Goal: Feedback & Contribution: Submit feedback/report problem

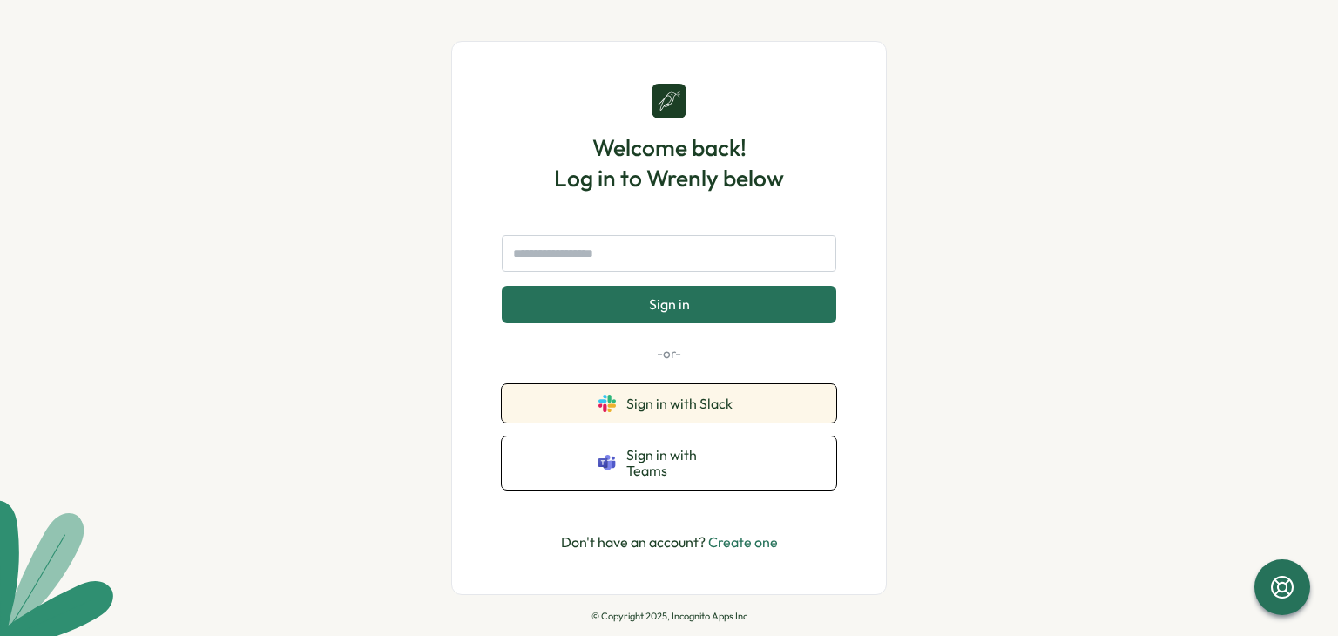
click at [576, 396] on button "Sign in with Slack" at bounding box center [669, 403] width 334 height 38
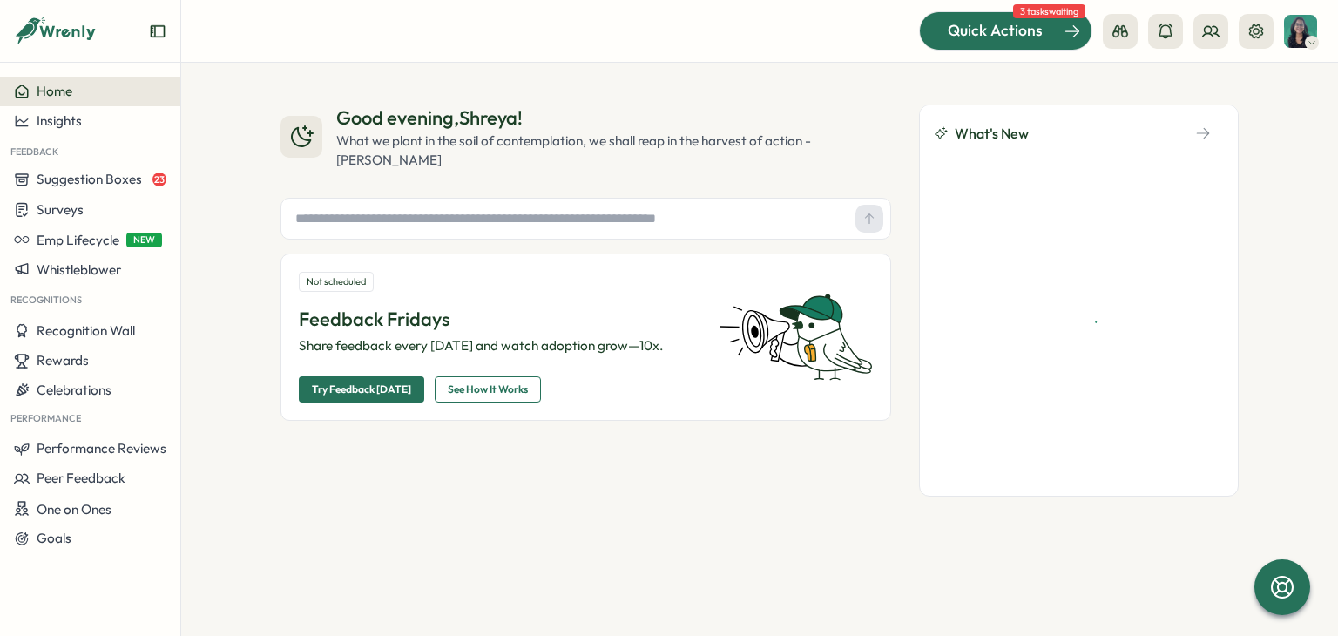
click at [1051, 39] on div "Quick Actions" at bounding box center [995, 30] width 158 height 23
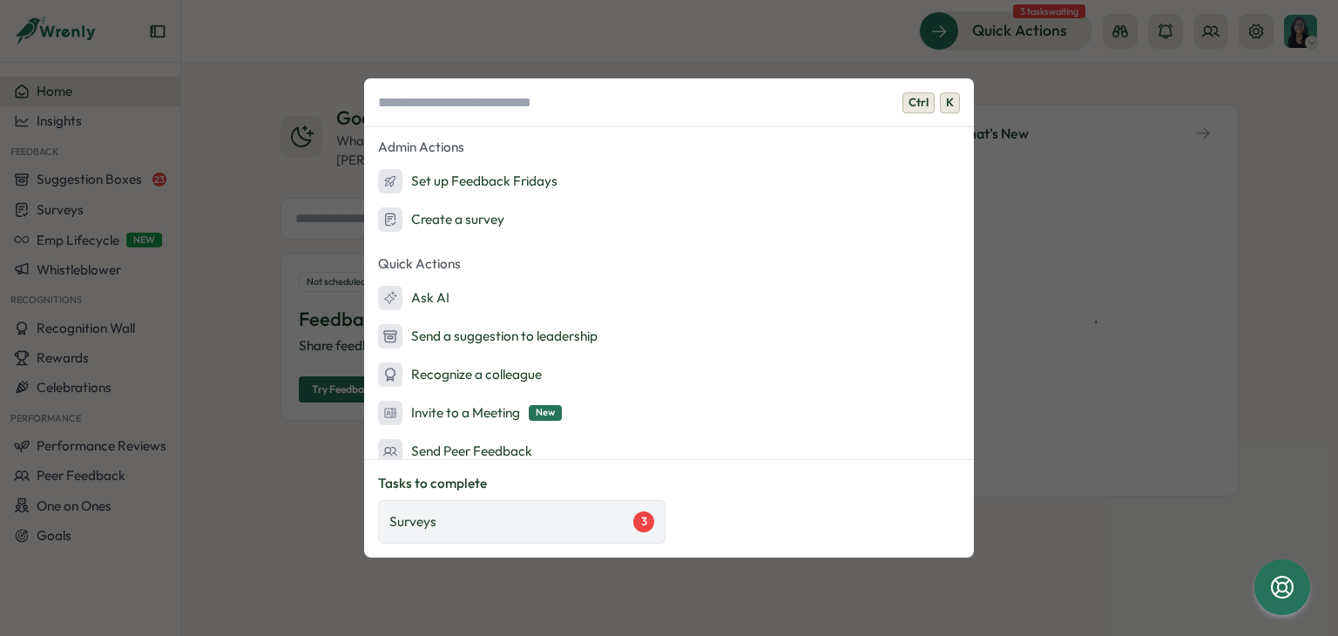
click at [540, 503] on div "Surveys 3" at bounding box center [521, 522] width 287 height 44
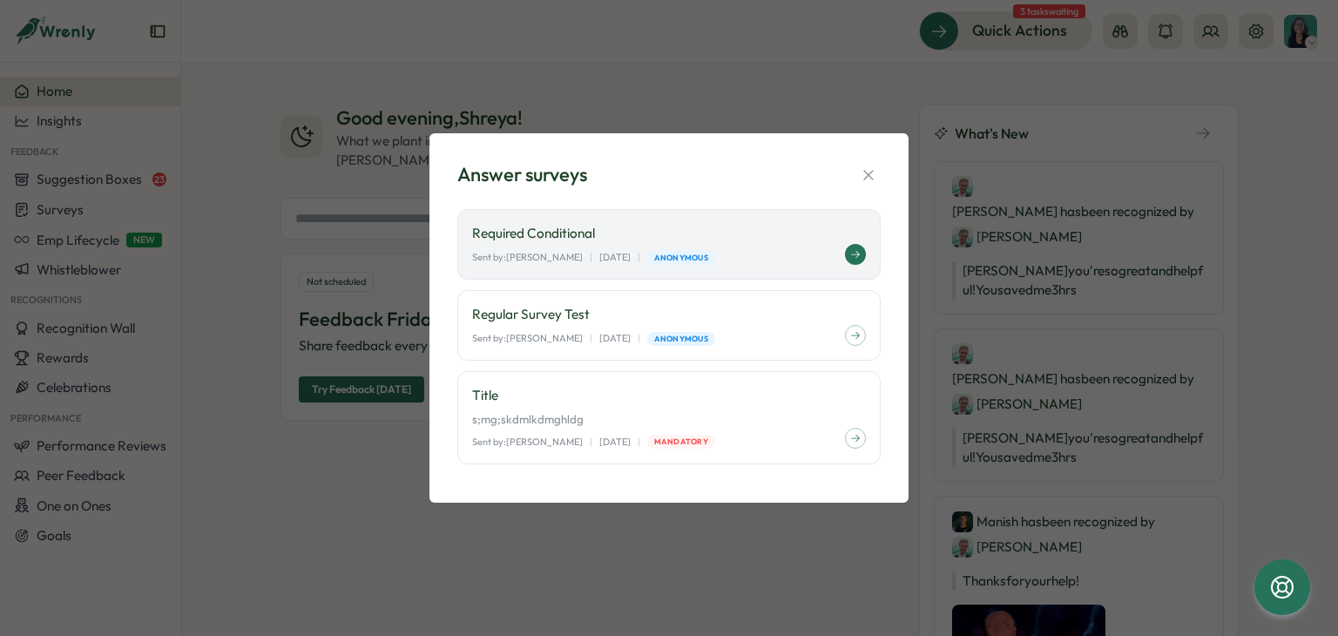
click at [562, 226] on p "Required Conditional" at bounding box center [669, 233] width 394 height 19
click at [516, 241] on p "Optional Conditional" at bounding box center [669, 233] width 394 height 19
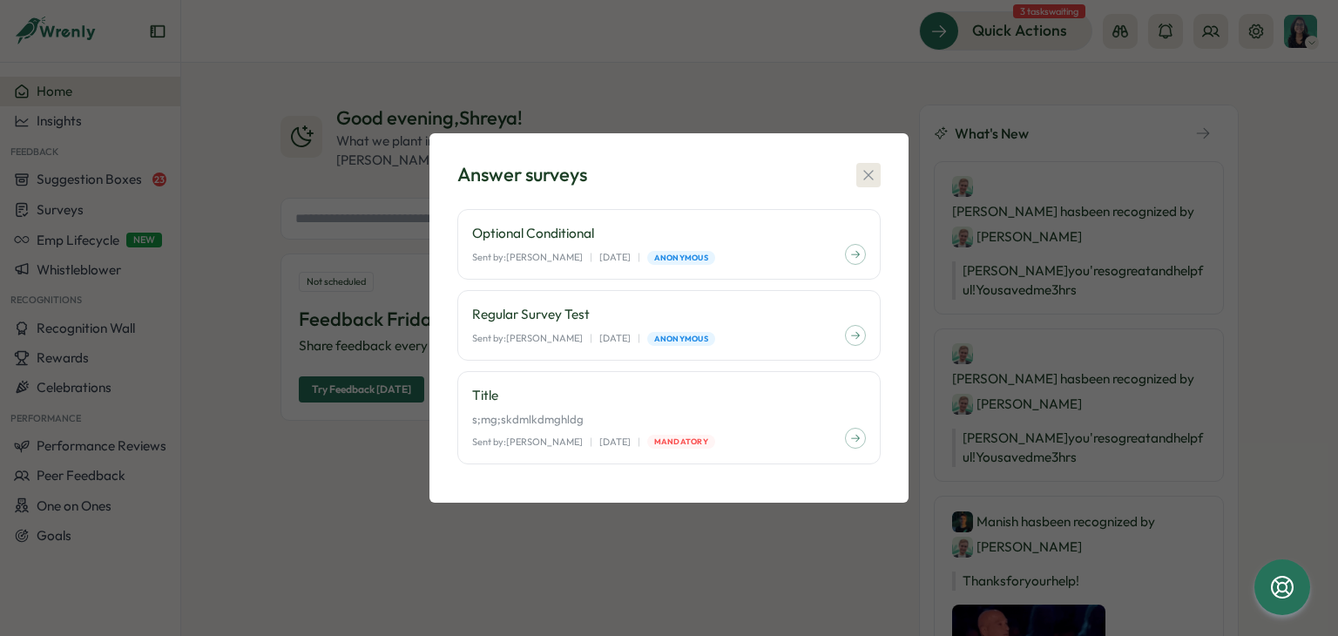
click at [862, 172] on icon "button" at bounding box center [867, 174] width 17 height 17
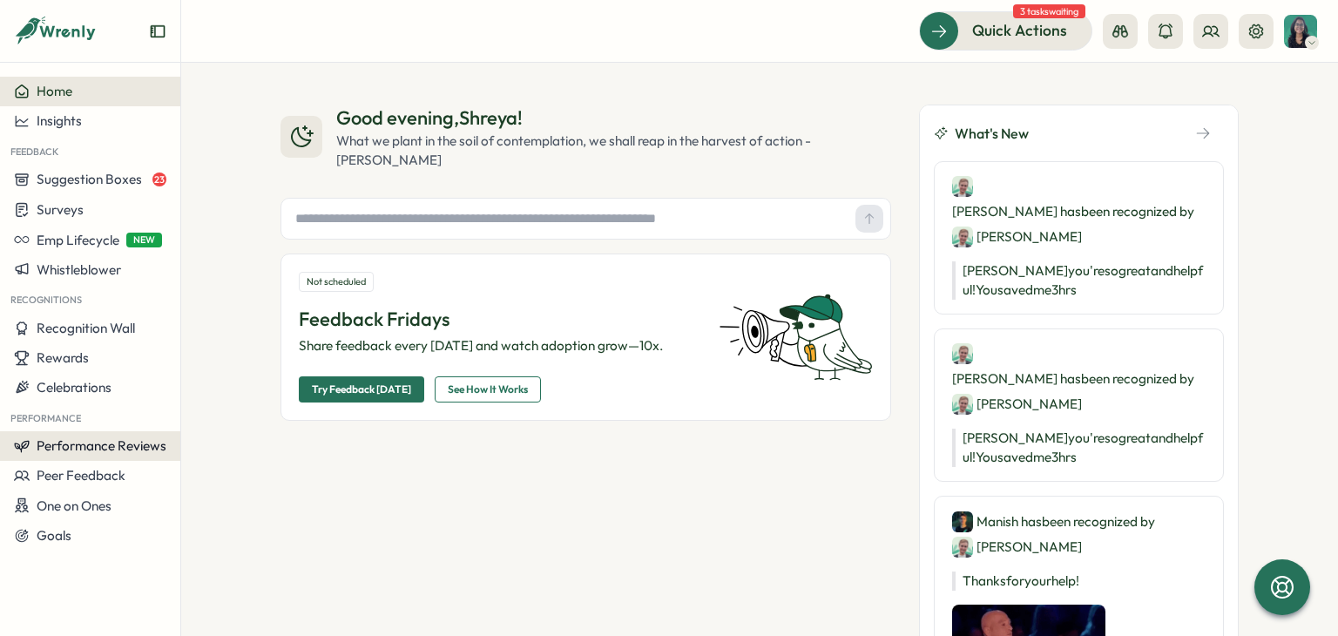
click at [133, 437] on span "Performance Reviews" at bounding box center [102, 445] width 130 height 17
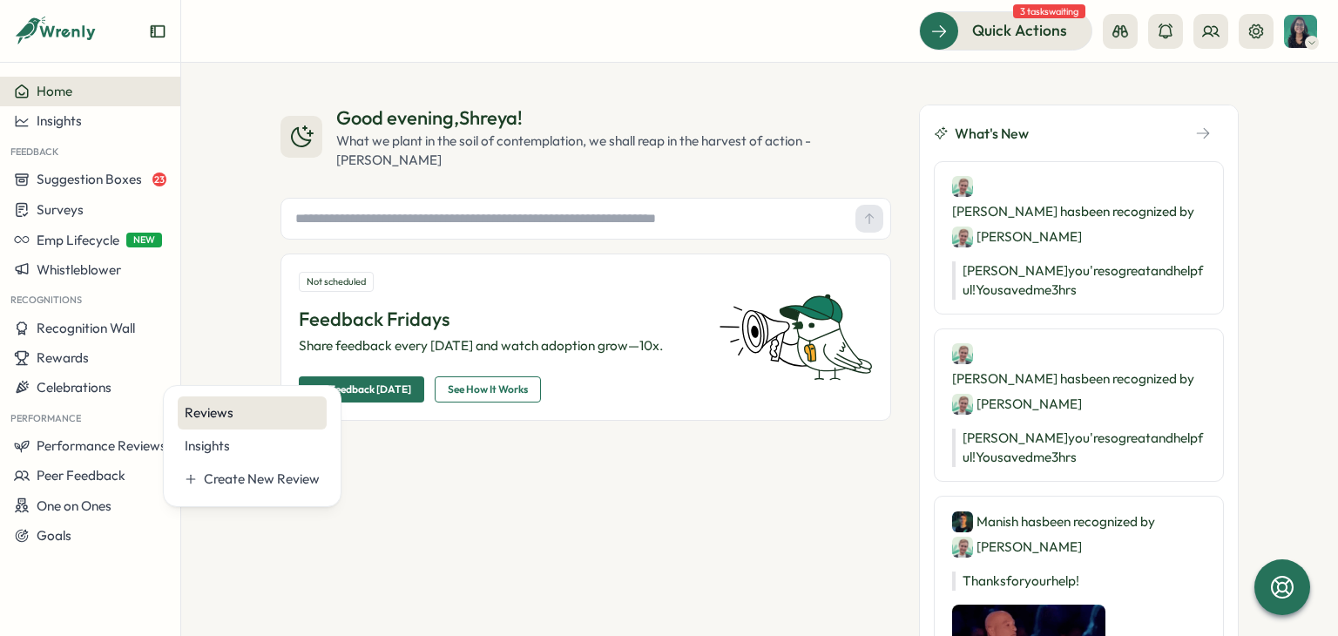
click at [218, 422] on div "Reviews" at bounding box center [252, 412] width 149 height 33
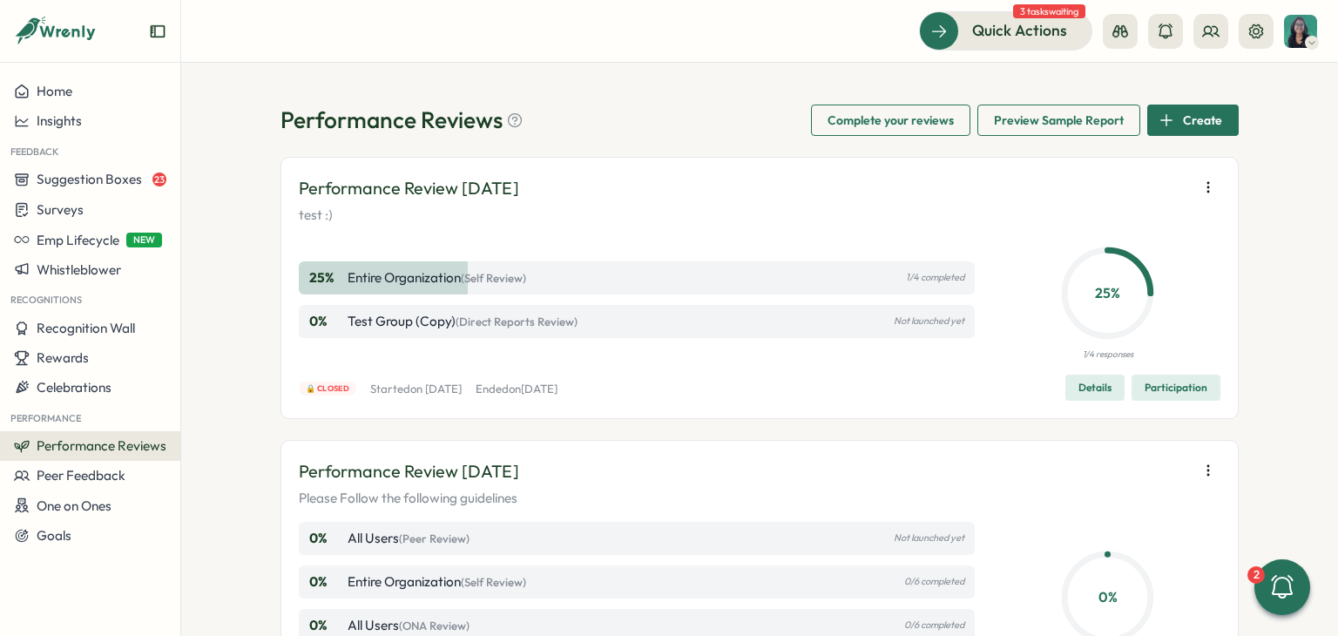
click at [1170, 376] on span "Participation" at bounding box center [1175, 387] width 63 height 24
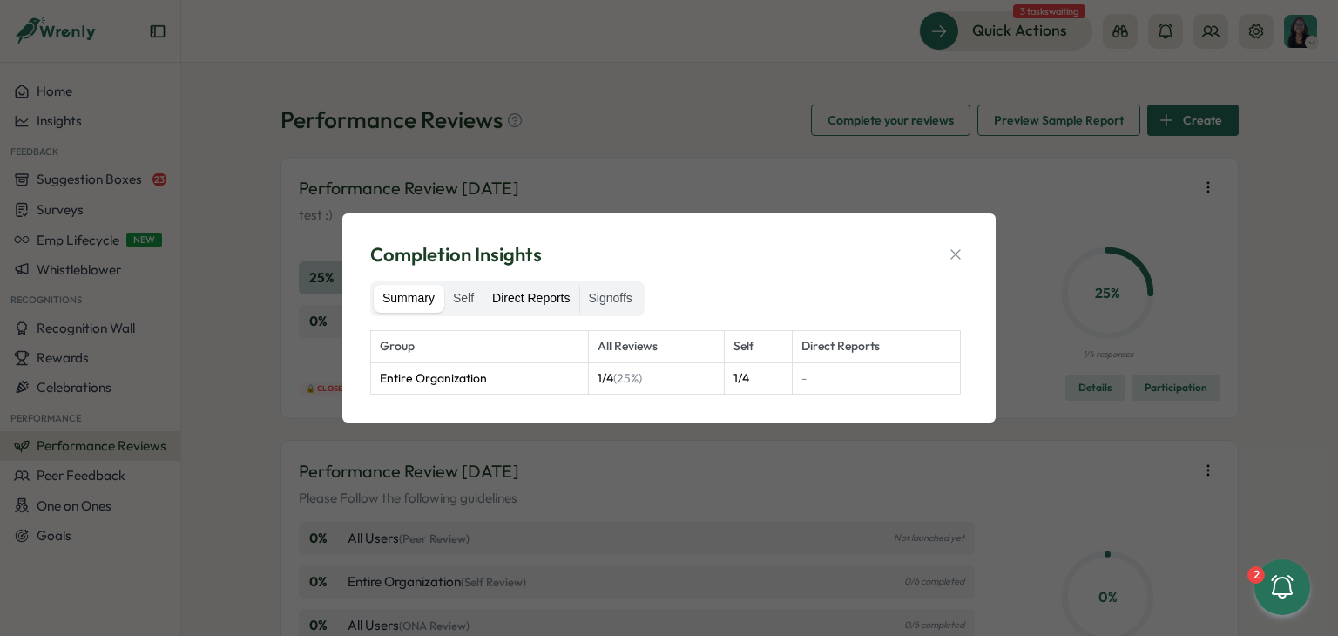
click at [548, 304] on label "Direct Reports" at bounding box center [530, 299] width 95 height 28
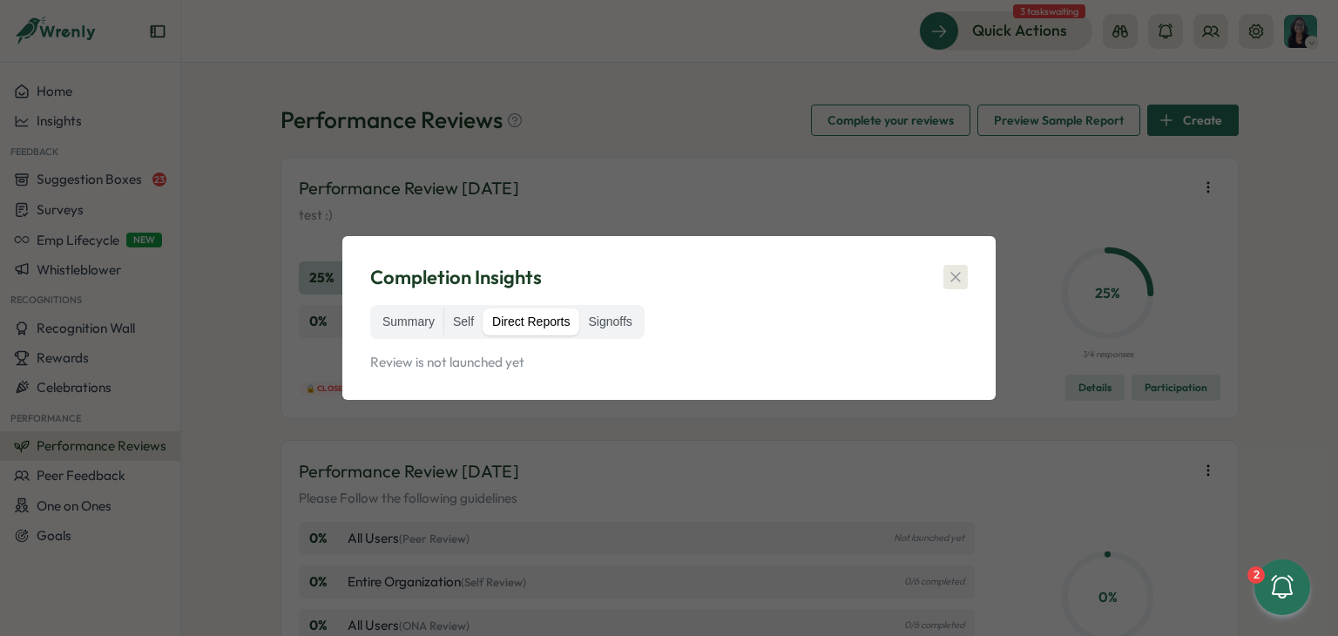
click at [947, 280] on icon "button" at bounding box center [955, 276] width 17 height 17
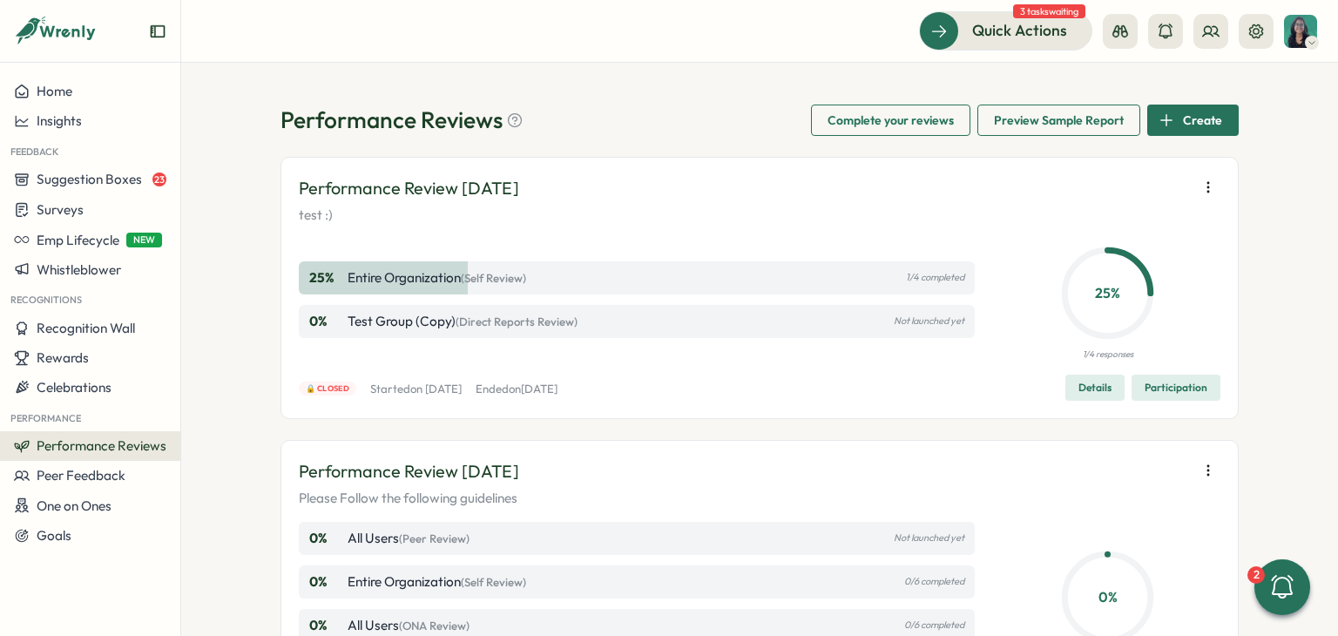
click at [1185, 381] on span "Participation" at bounding box center [1175, 387] width 63 height 24
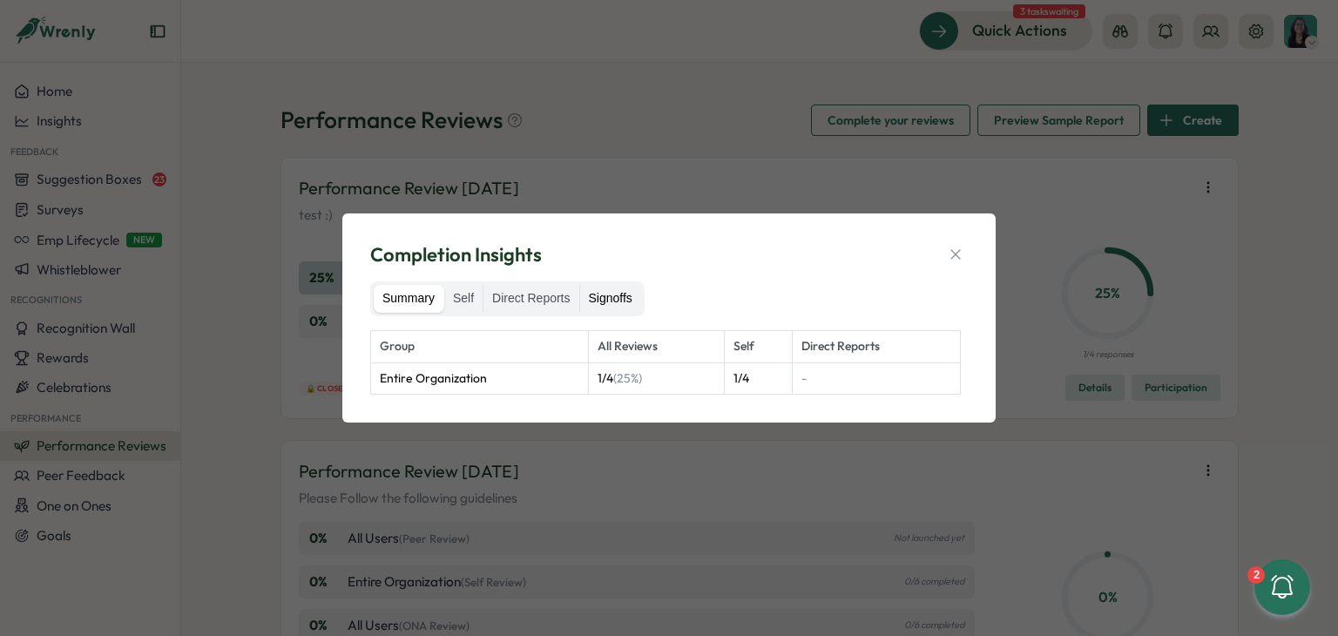
click at [621, 306] on label "Signoffs" at bounding box center [610, 299] width 61 height 28
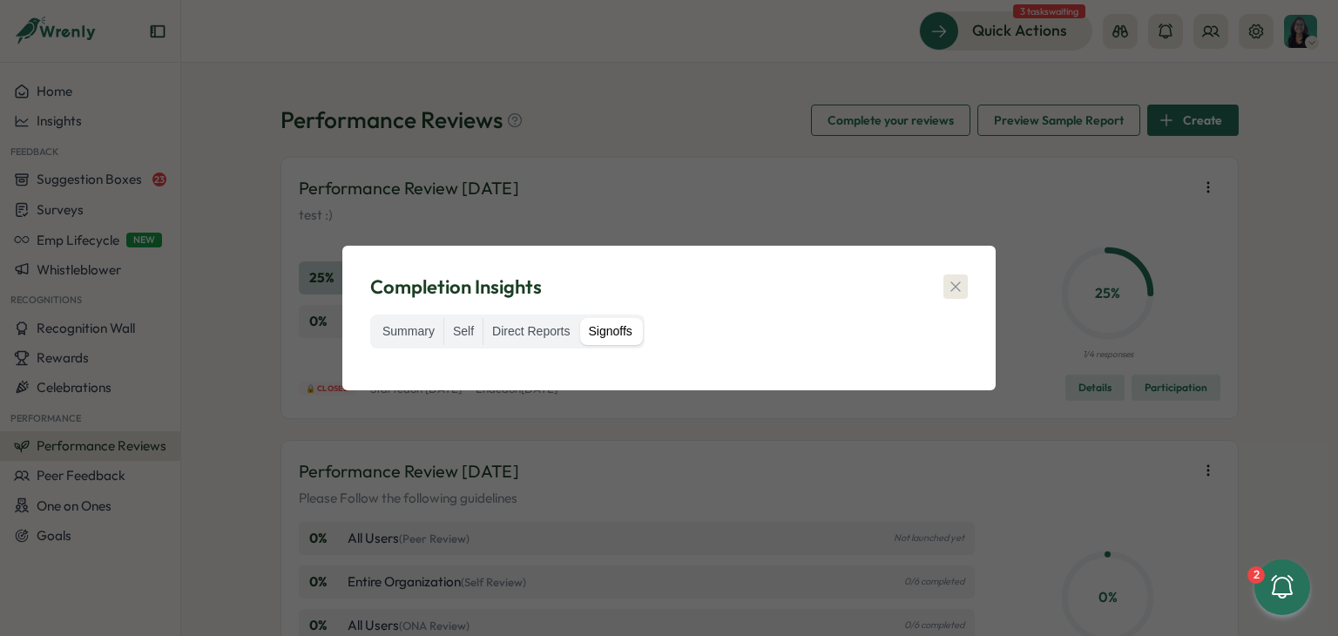
click at [954, 288] on icon "button" at bounding box center [955, 286] width 17 height 17
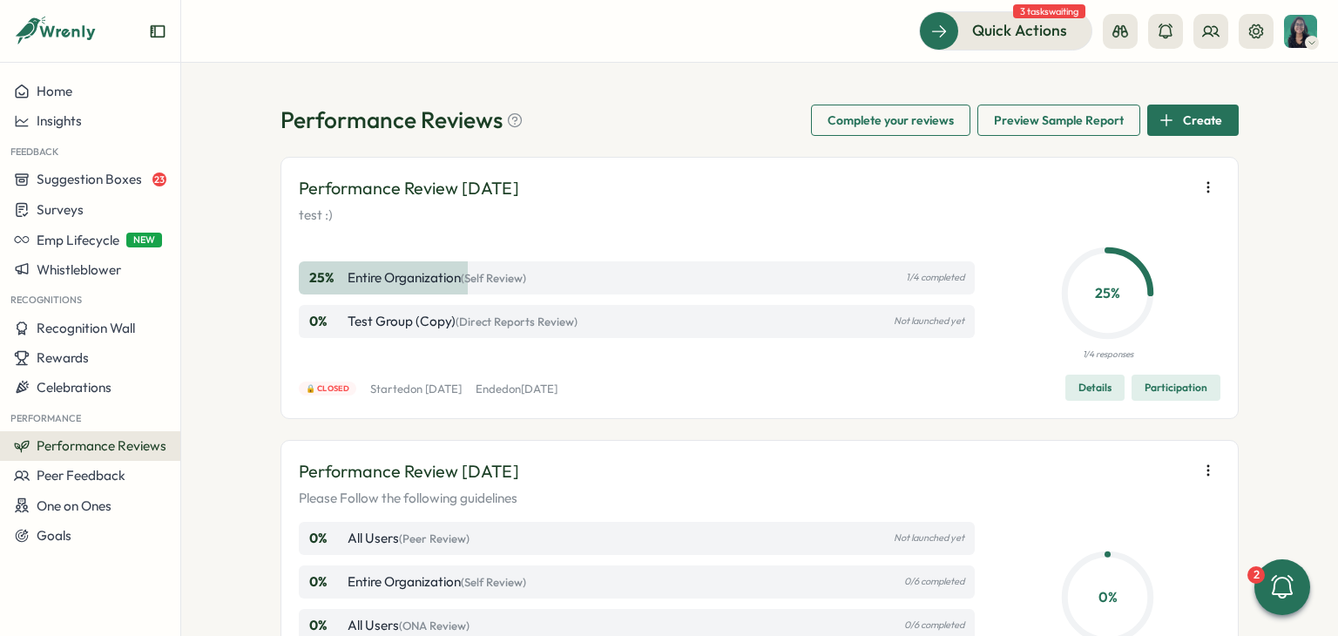
click at [1169, 384] on span "Participation" at bounding box center [1175, 387] width 63 height 24
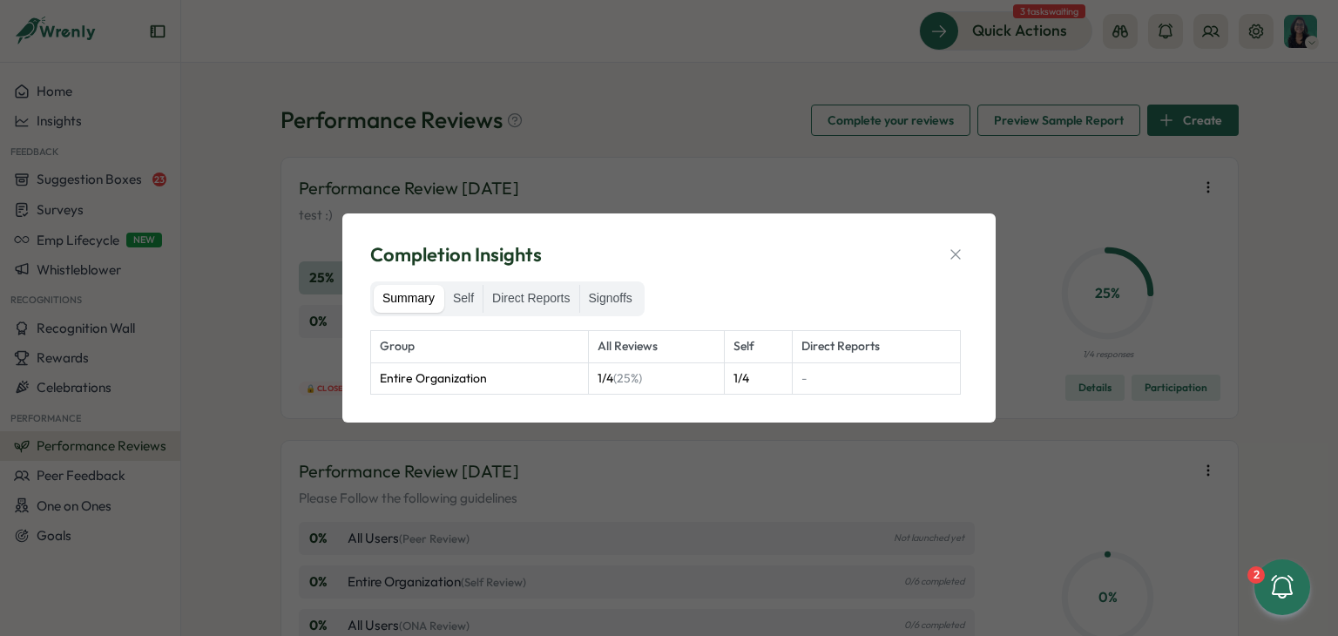
click at [615, 299] on label "Signoffs" at bounding box center [610, 299] width 61 height 28
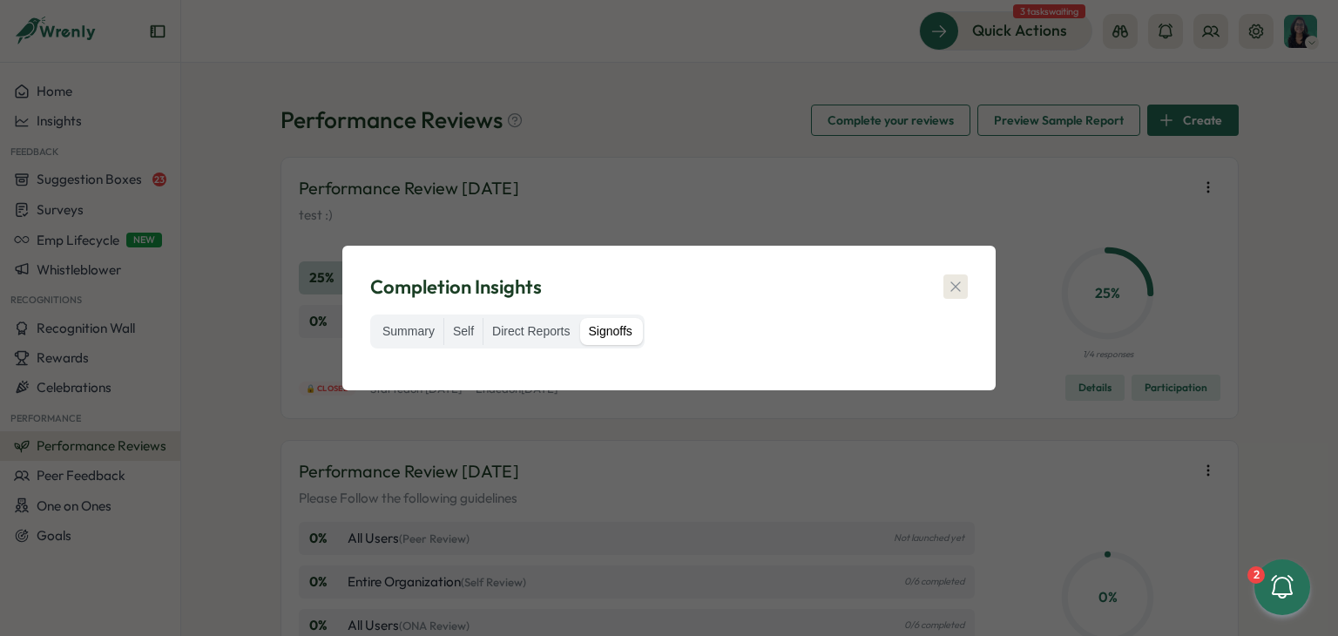
click at [953, 278] on icon "button" at bounding box center [955, 286] width 17 height 17
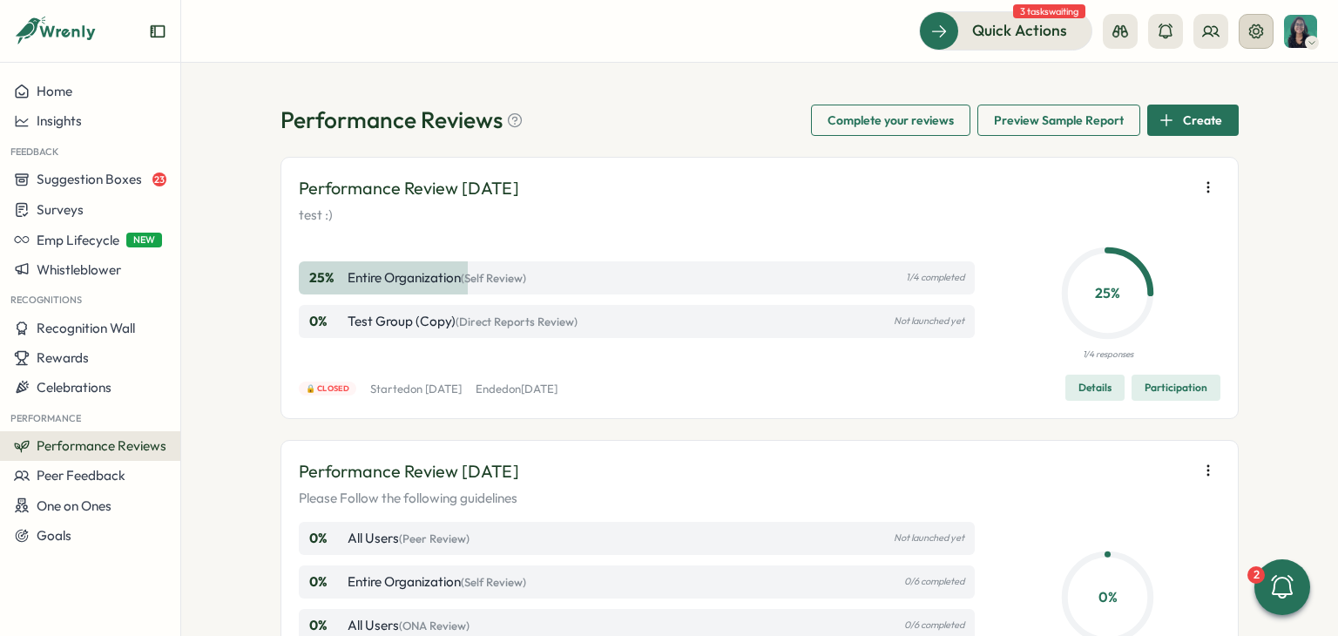
click at [1242, 39] on button at bounding box center [1255, 31] width 35 height 35
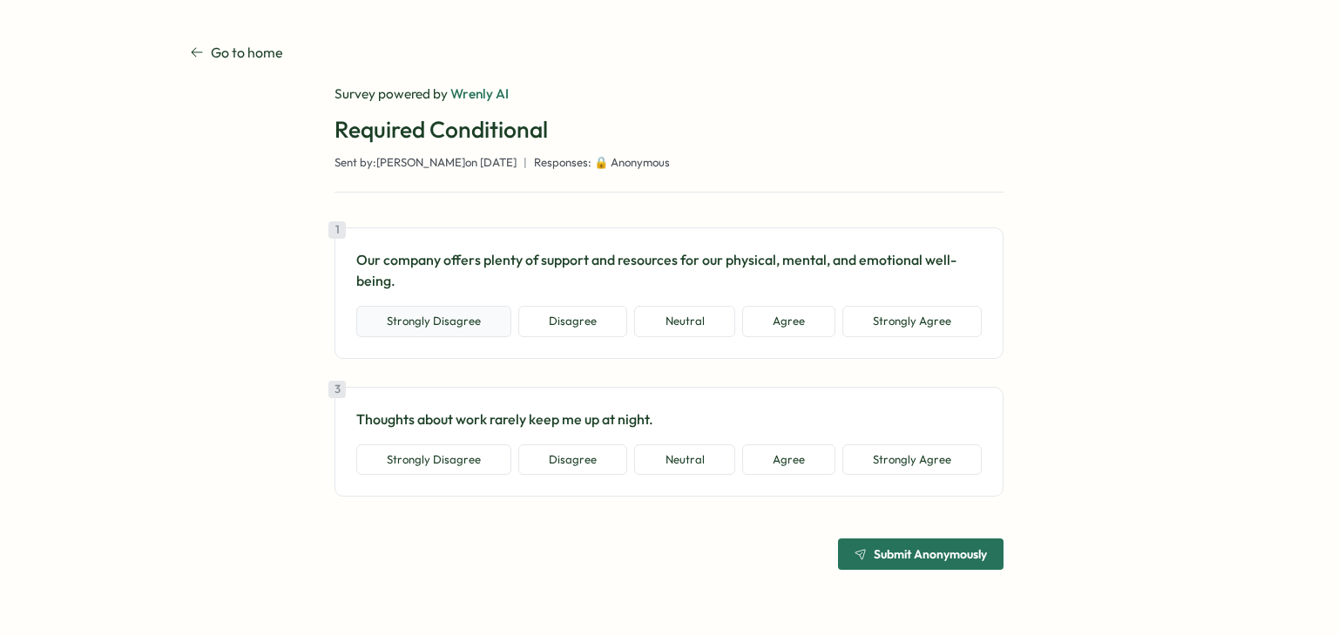
click at [474, 330] on button "Strongly Disagree" at bounding box center [433, 321] width 155 height 31
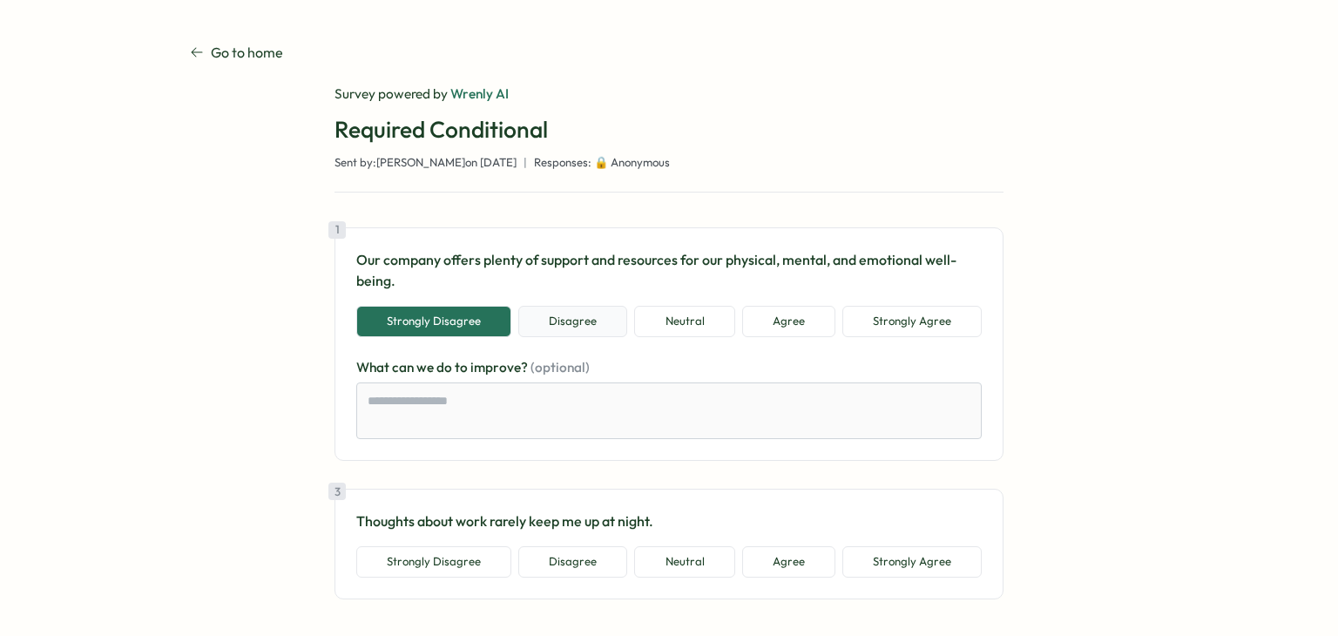
click at [554, 330] on button "Disagree" at bounding box center [572, 321] width 109 height 31
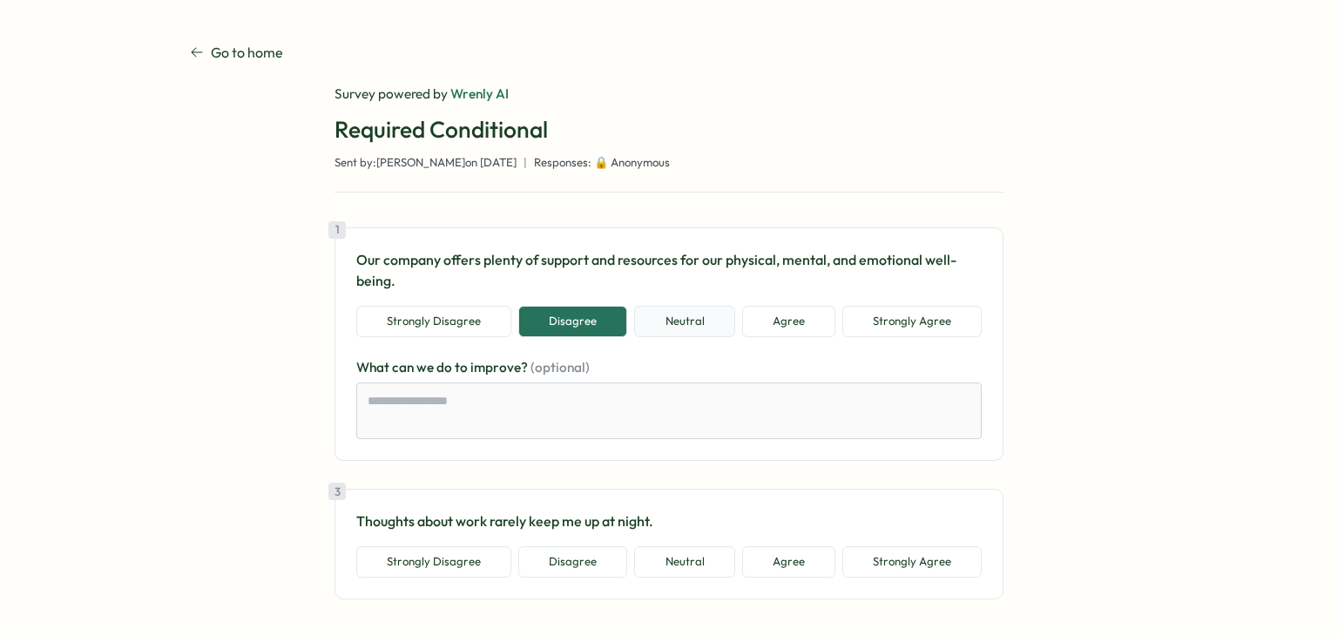
click at [679, 335] on button "Neutral" at bounding box center [684, 321] width 100 height 31
click at [764, 313] on button "Agree" at bounding box center [788, 321] width 93 height 31
click at [960, 327] on button "Strongly Agree" at bounding box center [911, 321] width 139 height 31
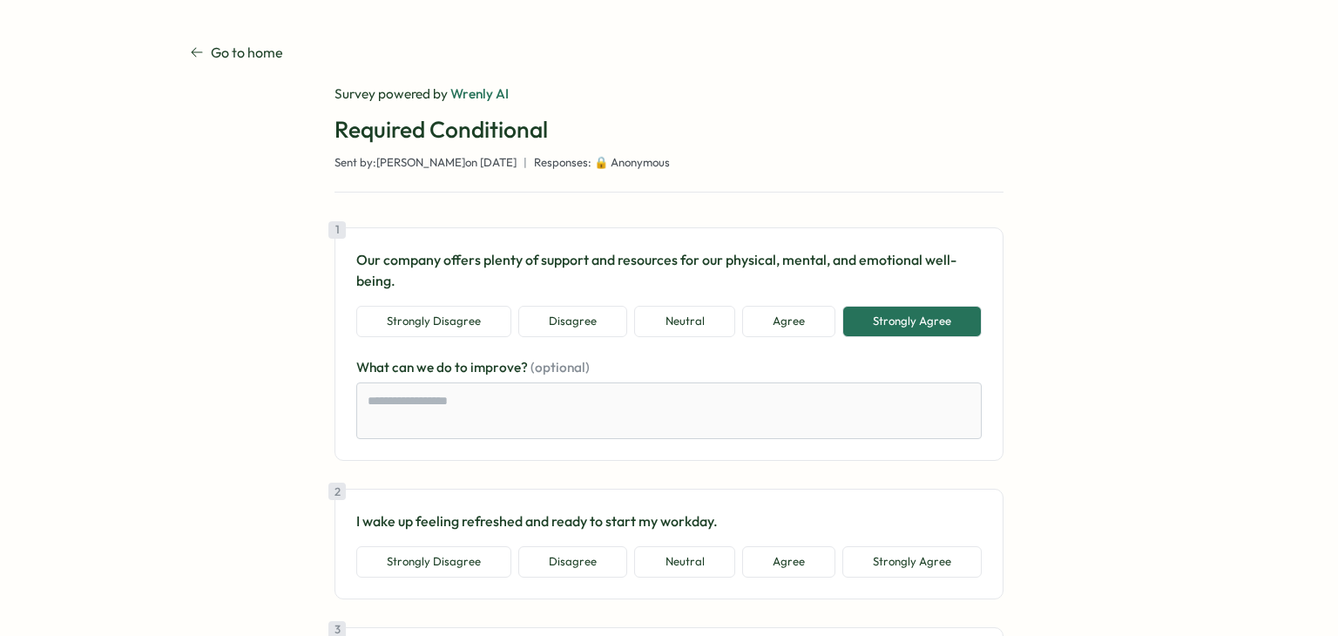
scroll to position [174, 0]
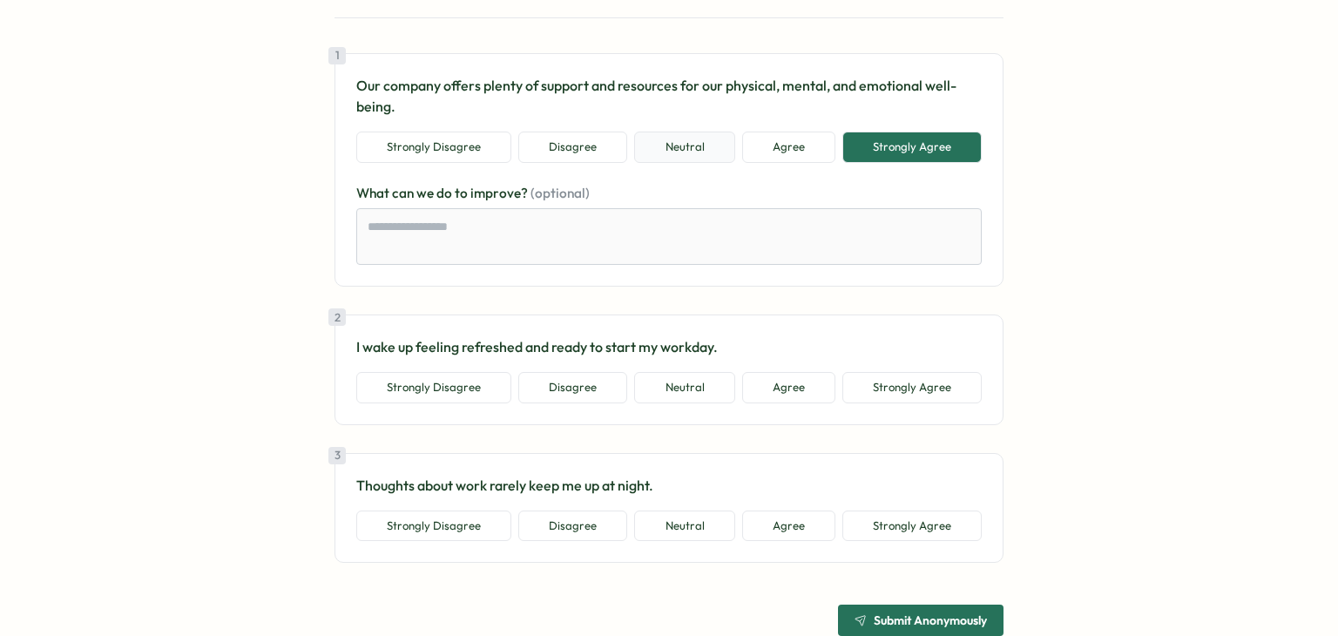
click at [677, 156] on button "Neutral" at bounding box center [684, 146] width 100 height 31
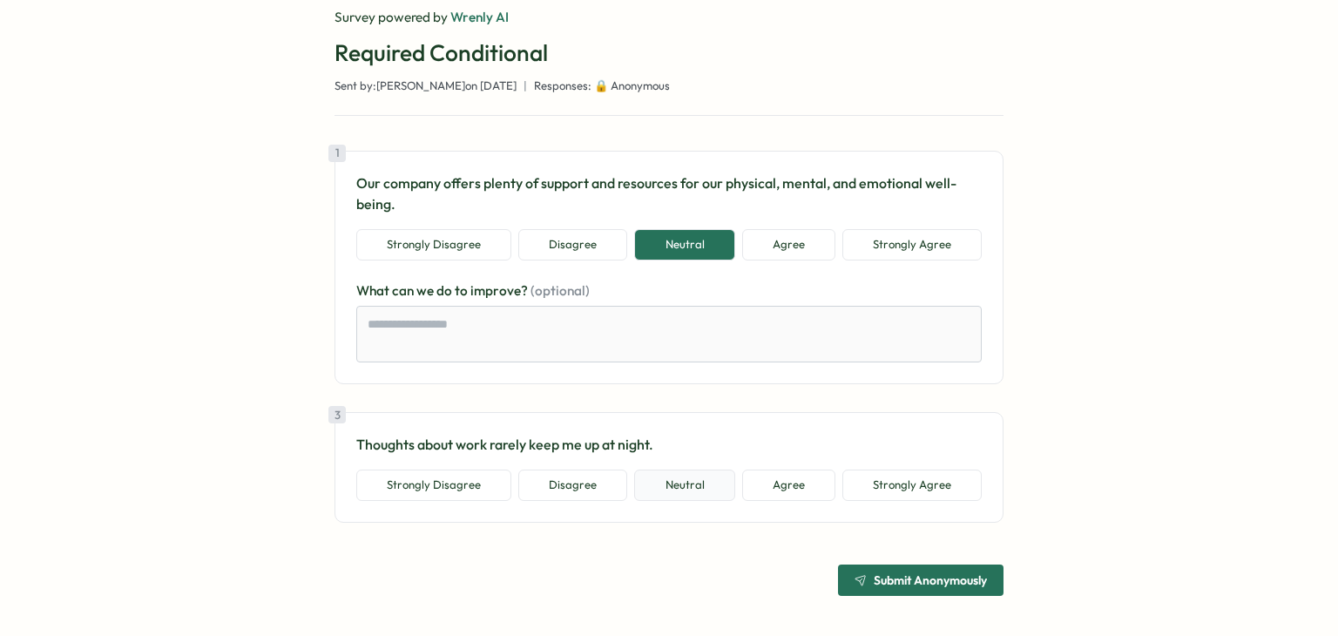
click at [692, 478] on button "Neutral" at bounding box center [684, 484] width 100 height 31
type textarea "*"
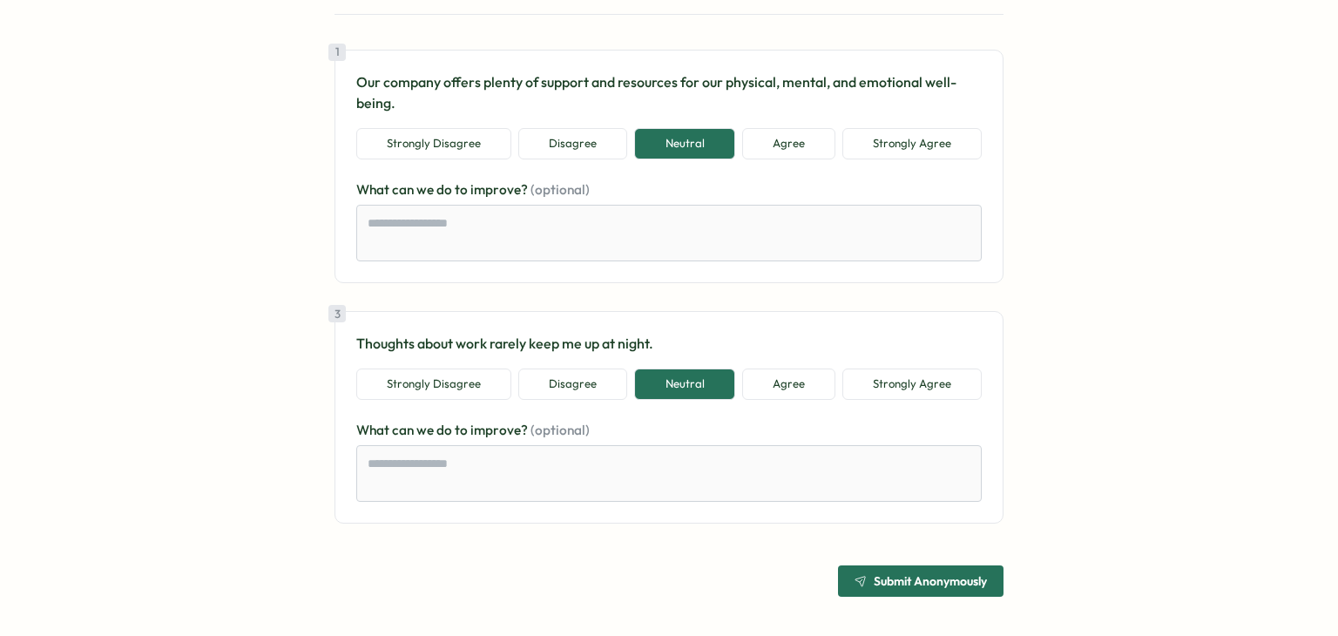
scroll to position [179, 0]
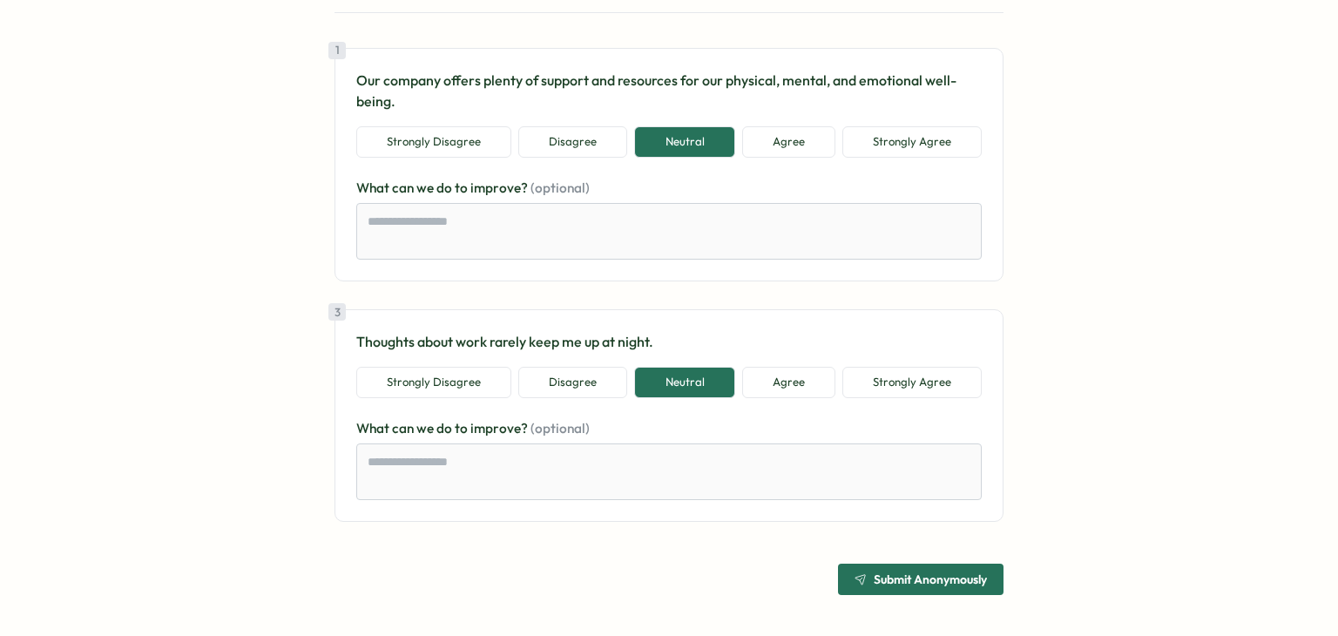
click at [900, 576] on span "Submit Anonymously" at bounding box center [929, 579] width 113 height 12
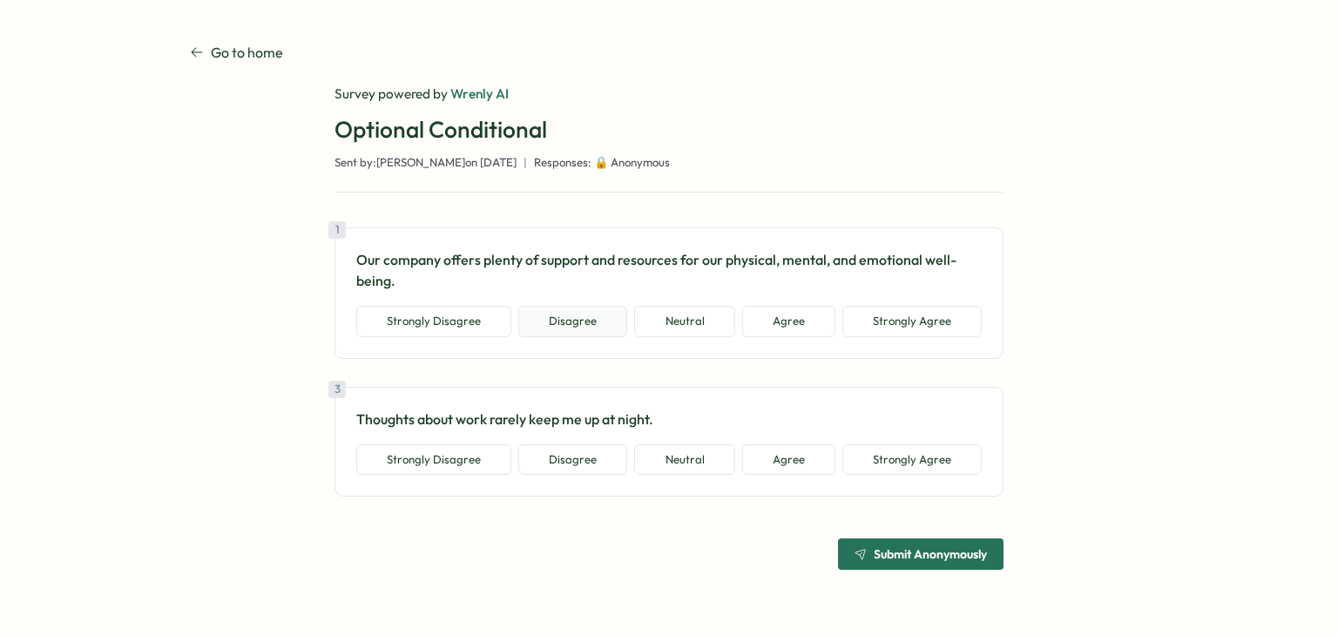
click at [602, 318] on button "Disagree" at bounding box center [572, 321] width 109 height 31
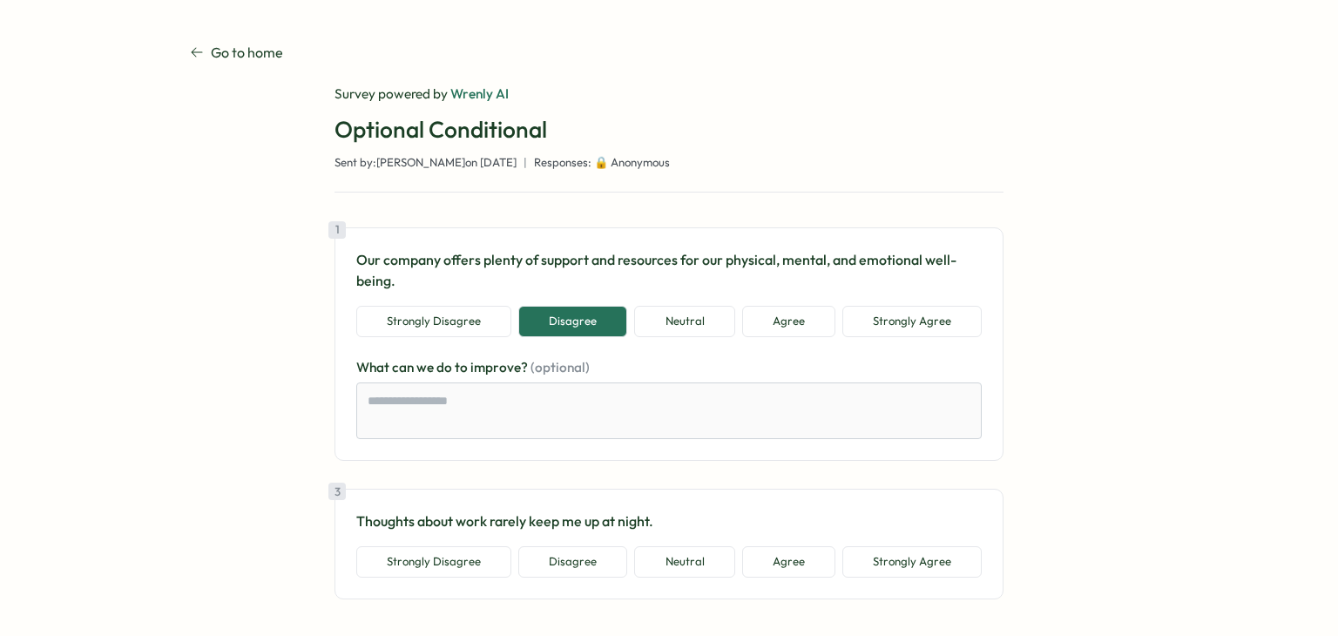
scroll to position [77, 0]
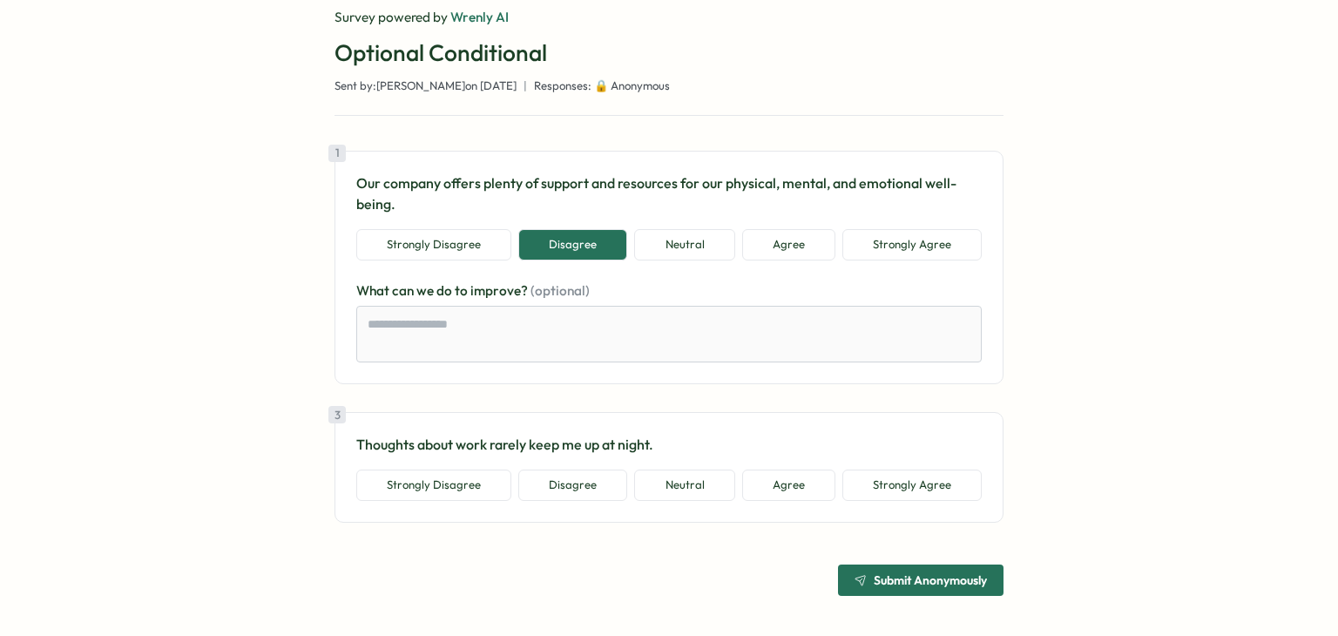
click at [905, 565] on span "Submit Anonymously" at bounding box center [920, 580] width 132 height 30
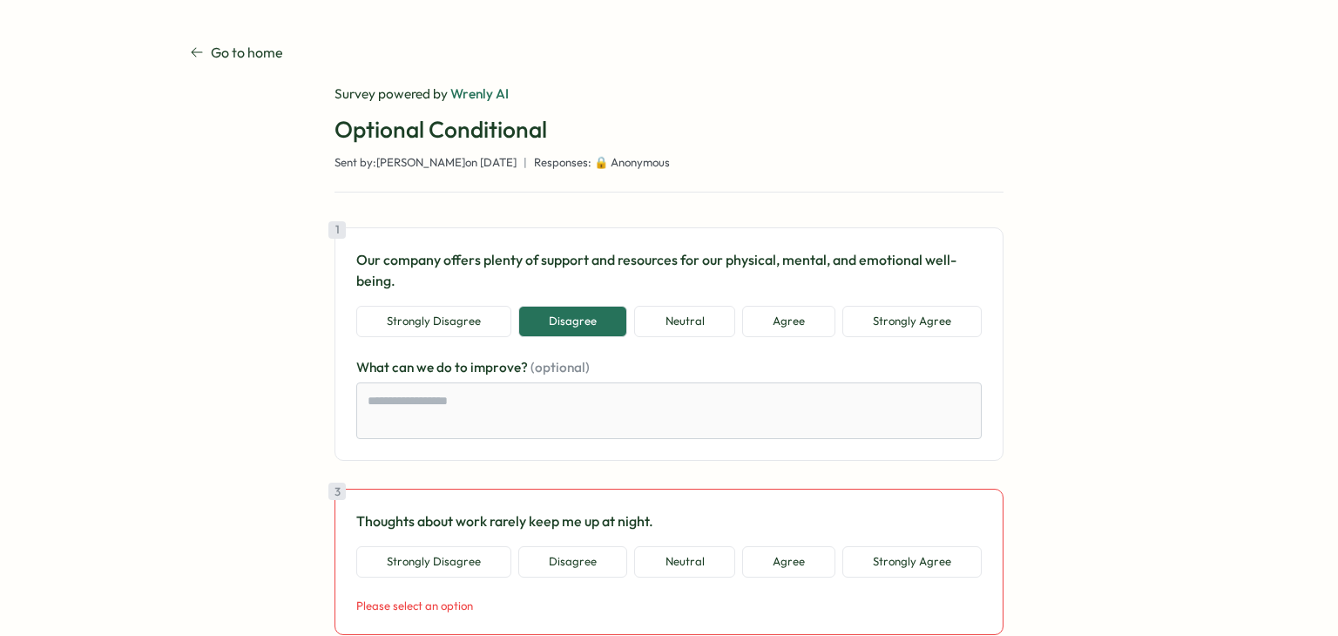
scroll to position [0, 0]
type textarea "*"
